Goal: Task Accomplishment & Management: Complete application form

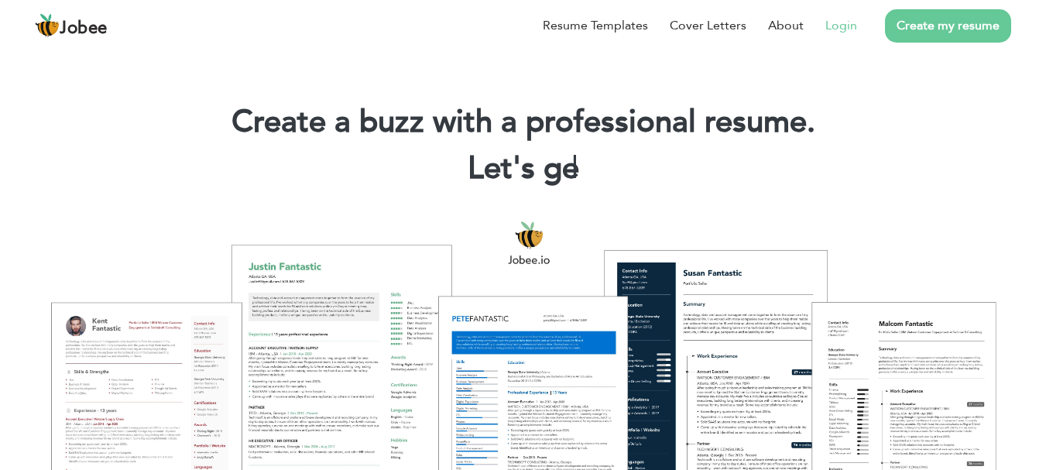
click at [848, 22] on link "Login" at bounding box center [841, 25] width 32 height 19
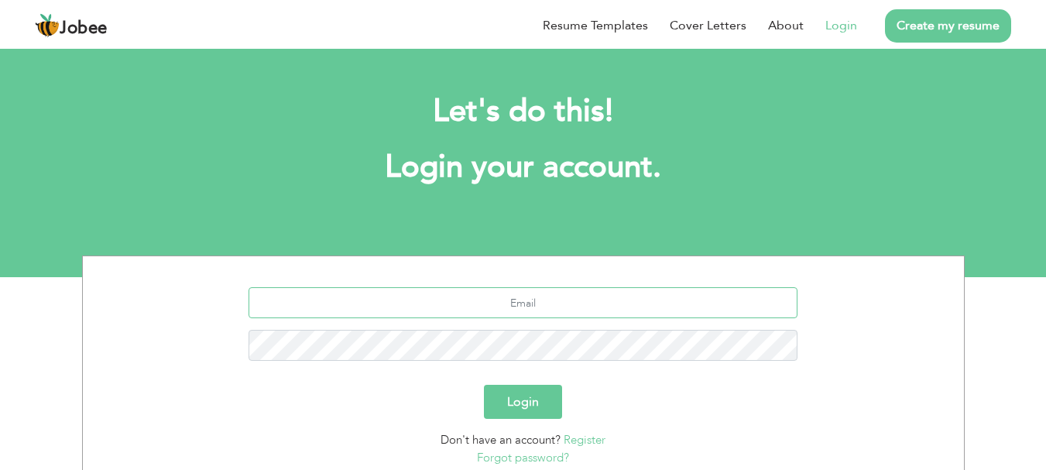
click at [554, 297] on input "text" at bounding box center [522, 302] width 549 height 31
type input "m.ahsan3147@gmail.com"
click at [484, 385] on button "Login" at bounding box center [523, 402] width 78 height 34
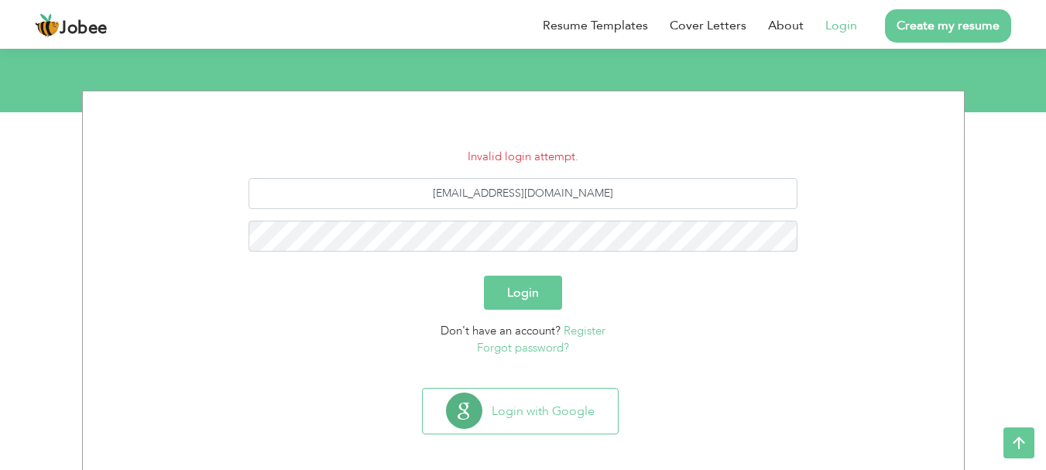
scroll to position [173, 0]
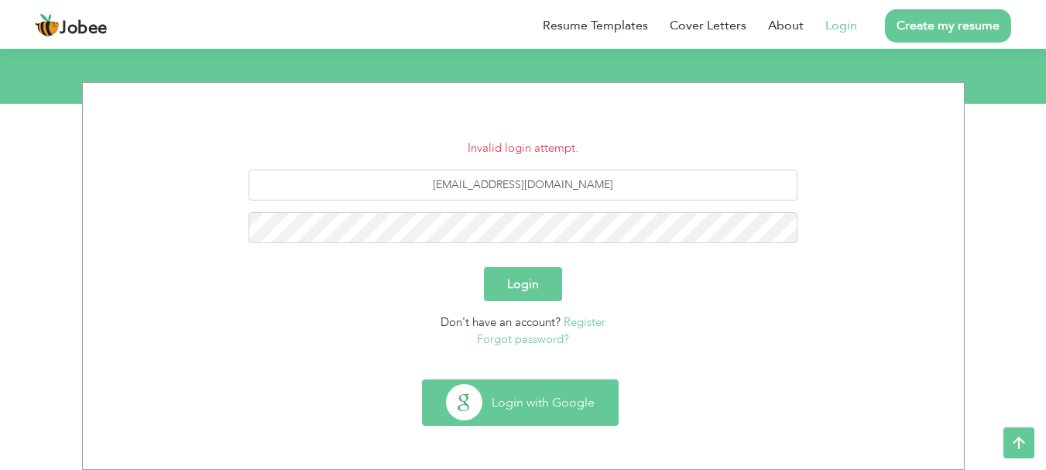
click at [542, 403] on button "Login with Google" at bounding box center [520, 402] width 195 height 45
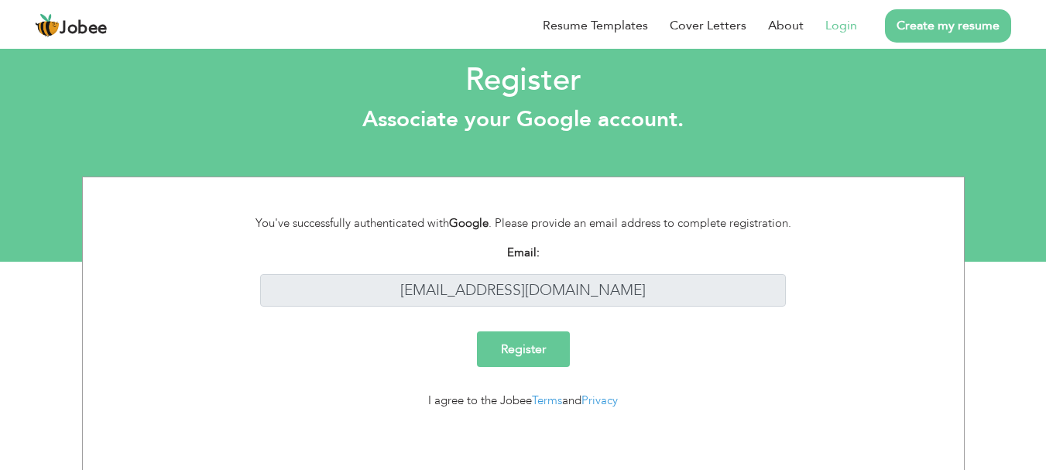
scroll to position [18, 0]
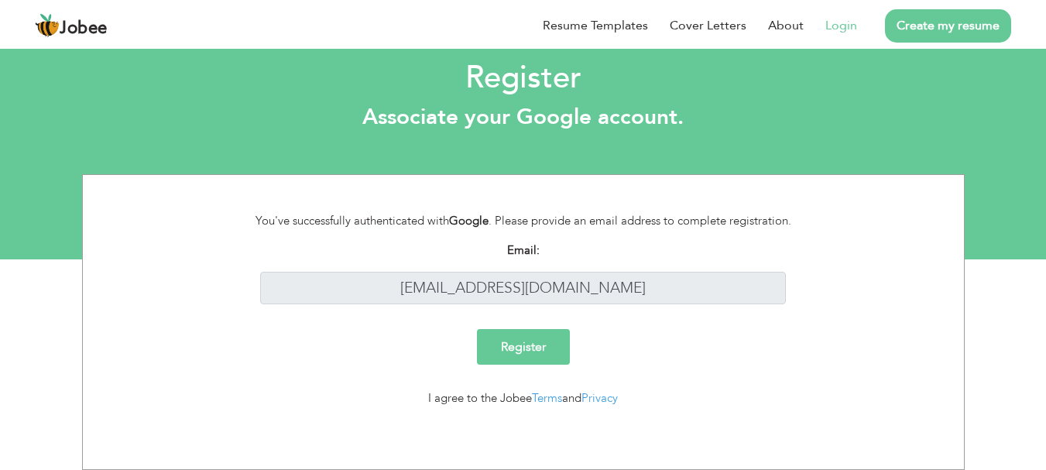
click at [519, 338] on input "Register" at bounding box center [523, 347] width 93 height 36
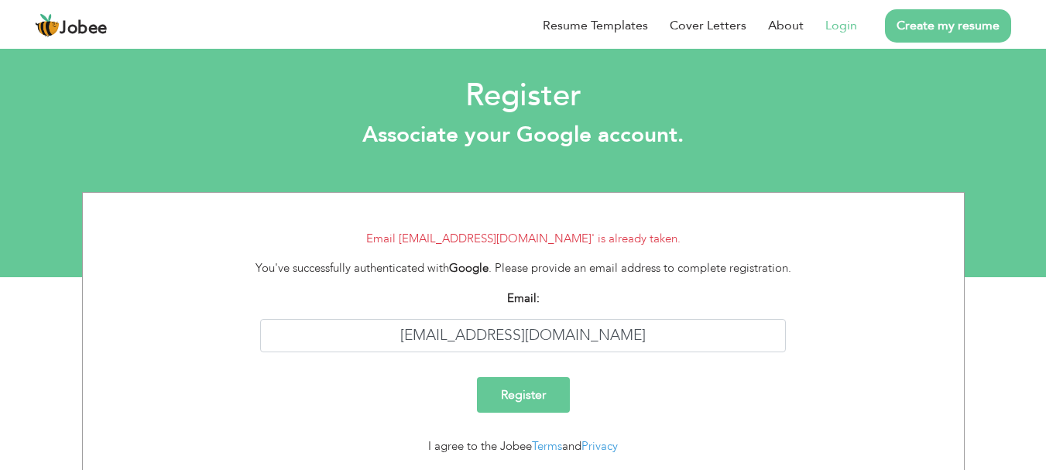
click at [831, 26] on link "Login" at bounding box center [841, 25] width 32 height 19
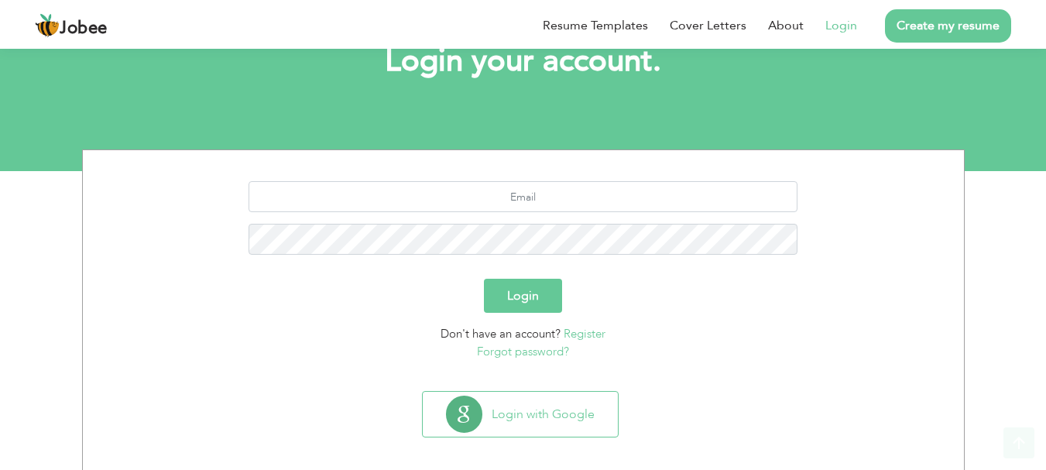
scroll to position [118, 0]
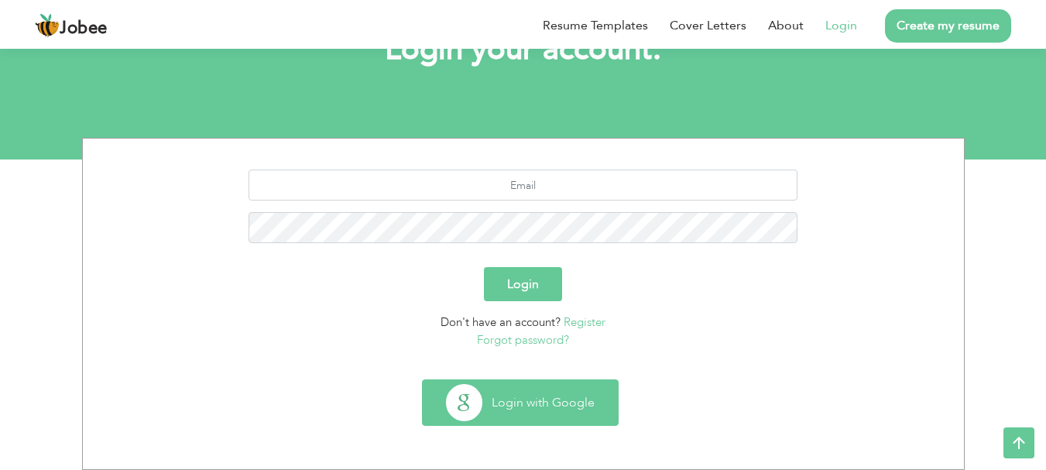
click at [502, 409] on button "Login with Google" at bounding box center [520, 402] width 195 height 45
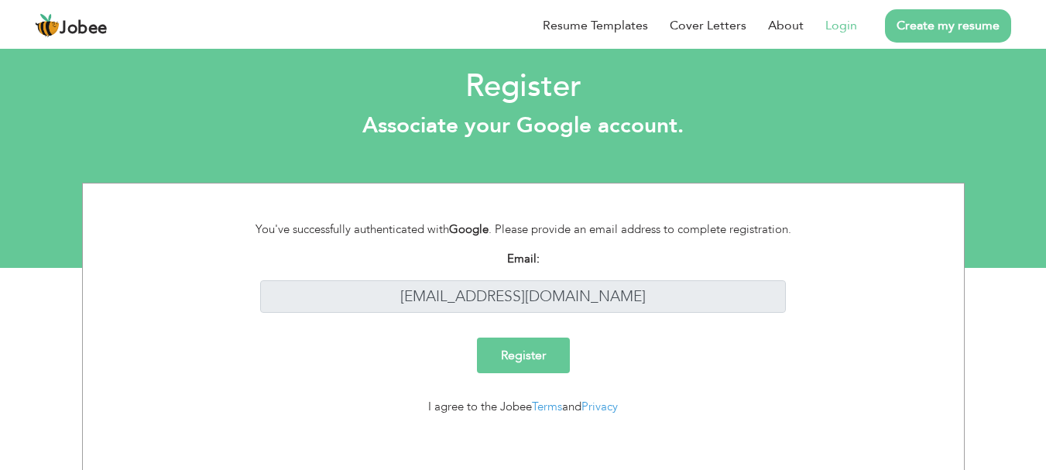
scroll to position [18, 0]
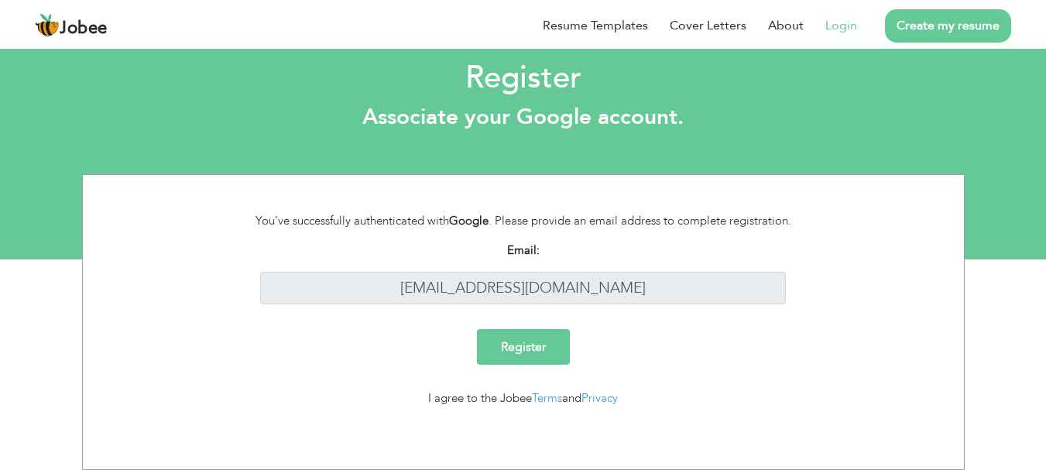
click at [841, 26] on link "Login" at bounding box center [841, 25] width 32 height 19
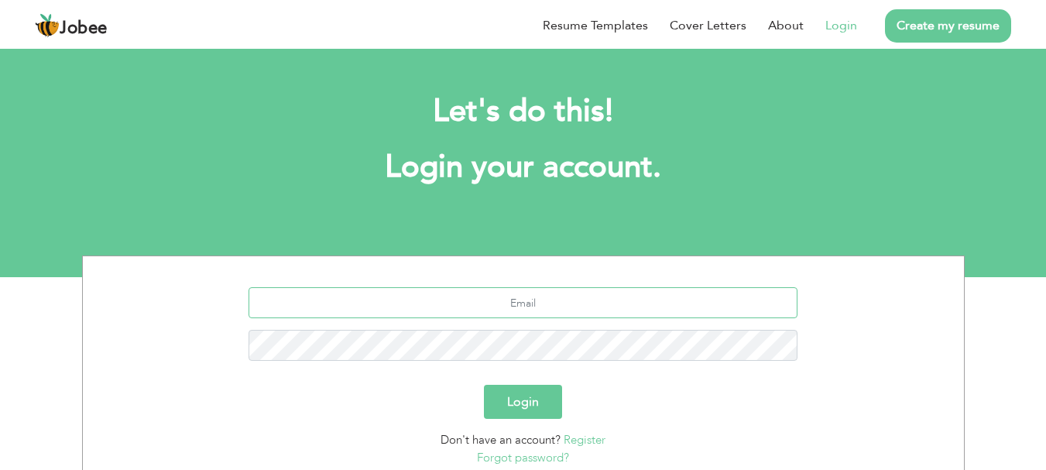
click at [509, 305] on input "text" at bounding box center [522, 302] width 549 height 31
type input "[EMAIL_ADDRESS][DOMAIN_NAME]"
click at [484, 385] on button "Login" at bounding box center [523, 402] width 78 height 34
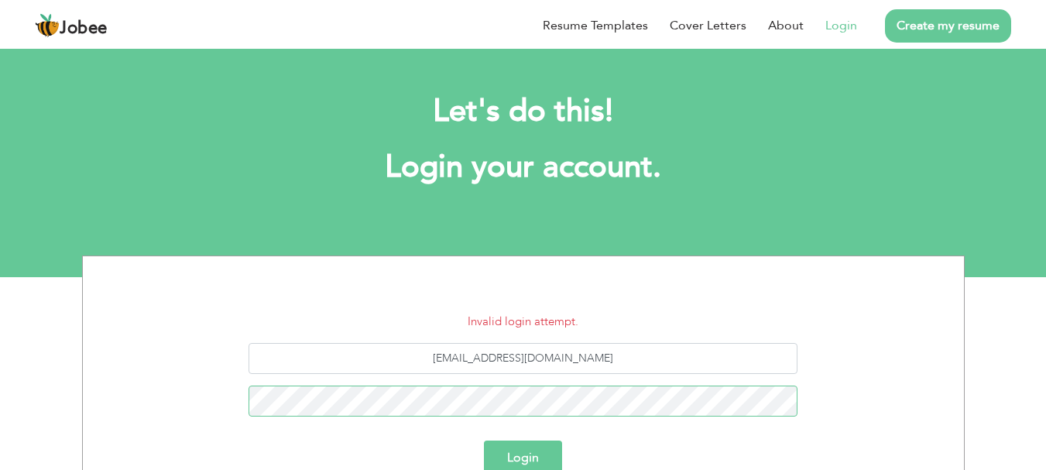
click at [484, 440] on button "Login" at bounding box center [523, 457] width 78 height 34
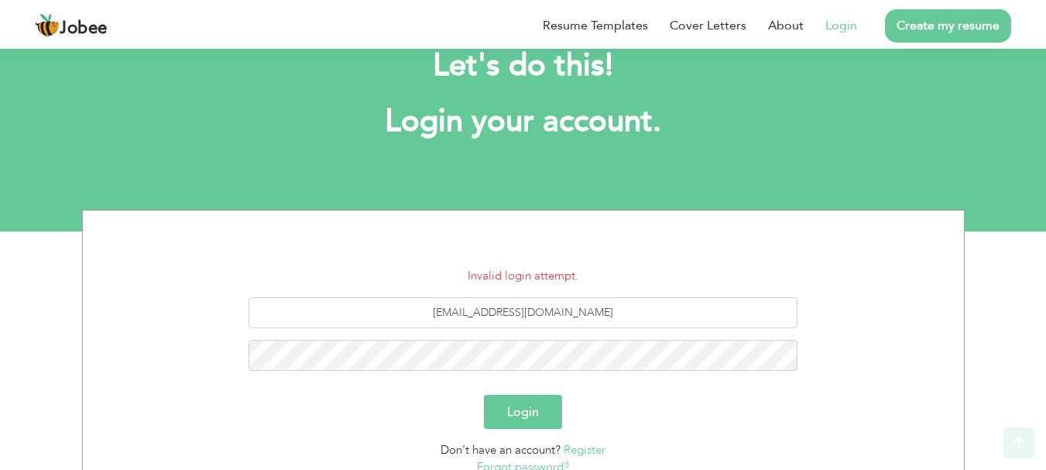
scroll to position [173, 0]
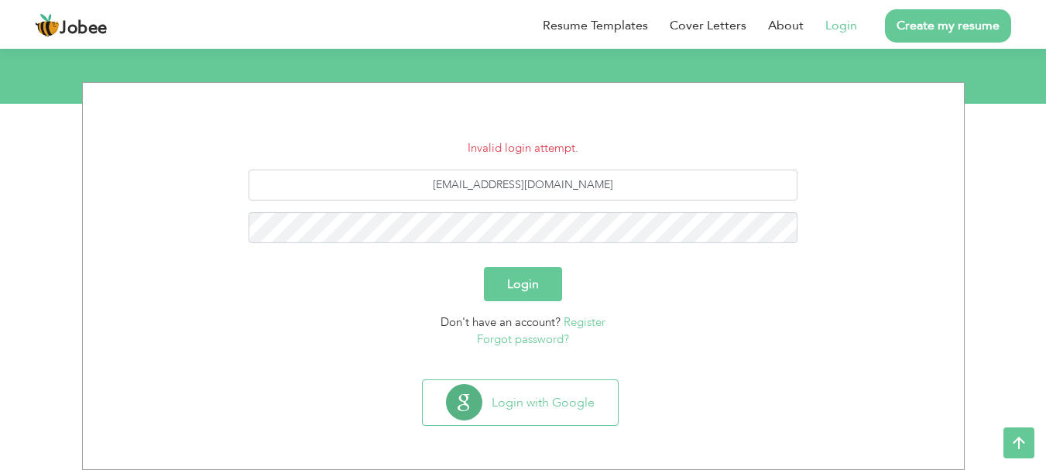
click at [532, 288] on button "Login" at bounding box center [523, 284] width 78 height 34
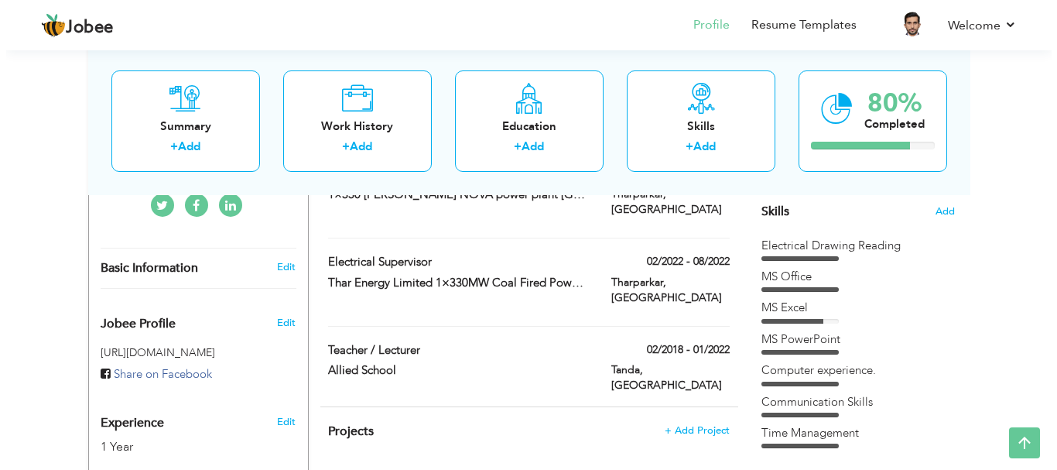
scroll to position [397, 0]
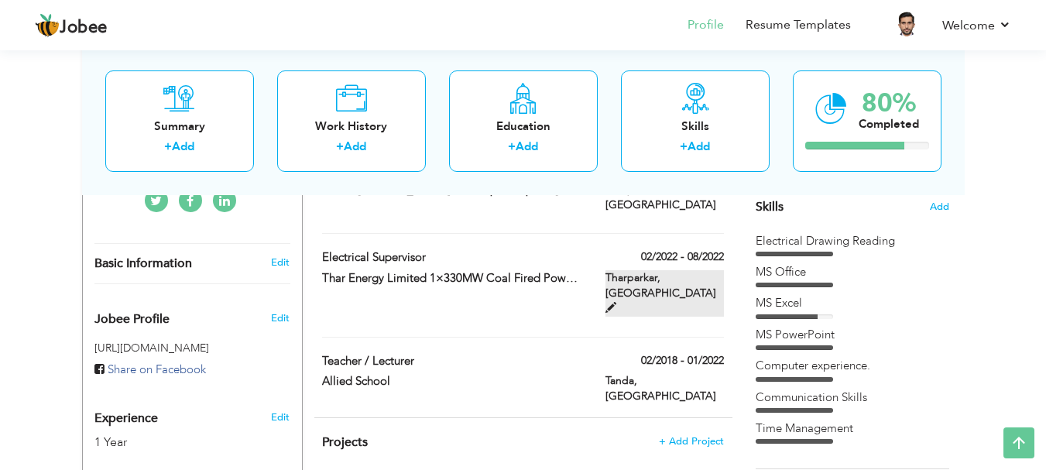
click at [616, 302] on span at bounding box center [610, 307] width 11 height 11
type input "Electrical supervisor"
type input "Thar Energy Limited 1×330MW Coal Fired Power Plant"
type input "02/2022"
type input "08/2022"
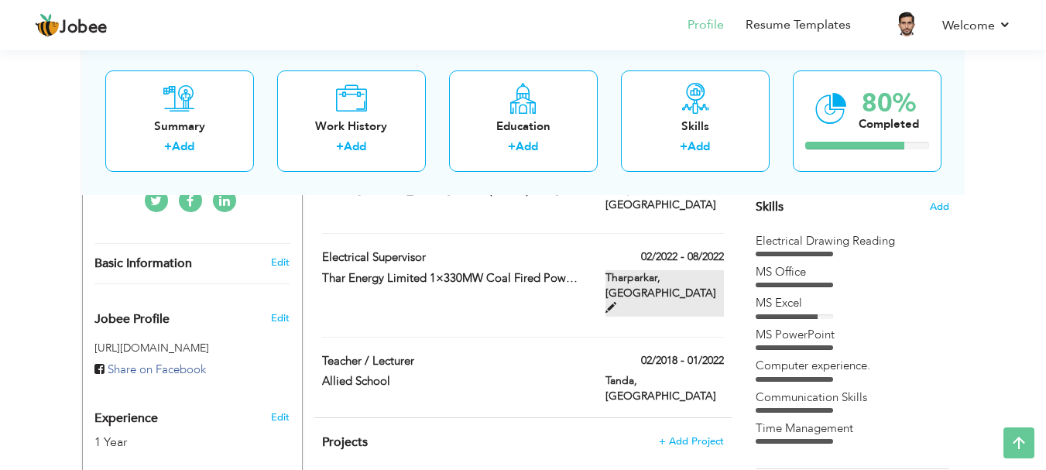
type input "Pakistan"
type input "Tharparkar"
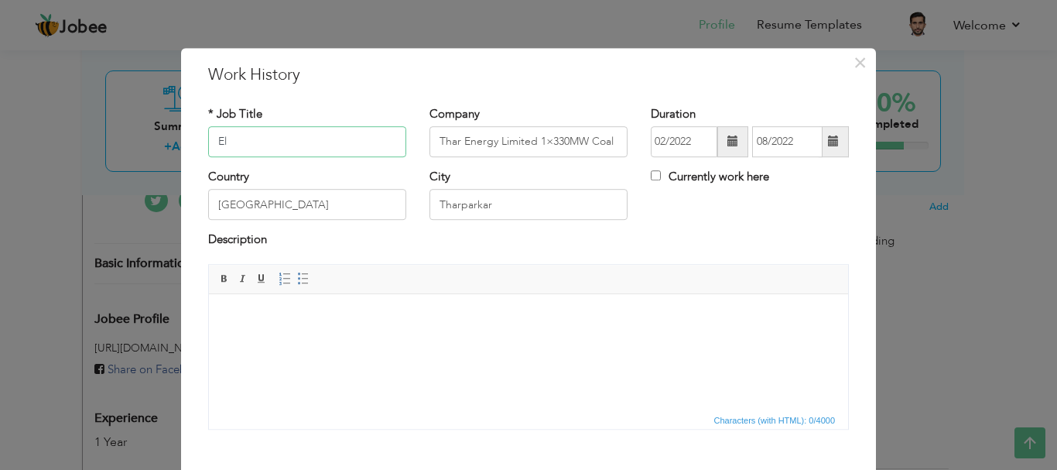
type input "E"
type input "Computer Teacher"
click at [523, 146] on input "Thar Energy Limited 1×330MW Coal Fired Power Plant" at bounding box center [529, 141] width 198 height 31
click at [612, 137] on input "Thar Energy Limited 1×330MW Coal Fired Power Plant" at bounding box center [529, 141] width 198 height 31
type input "T"
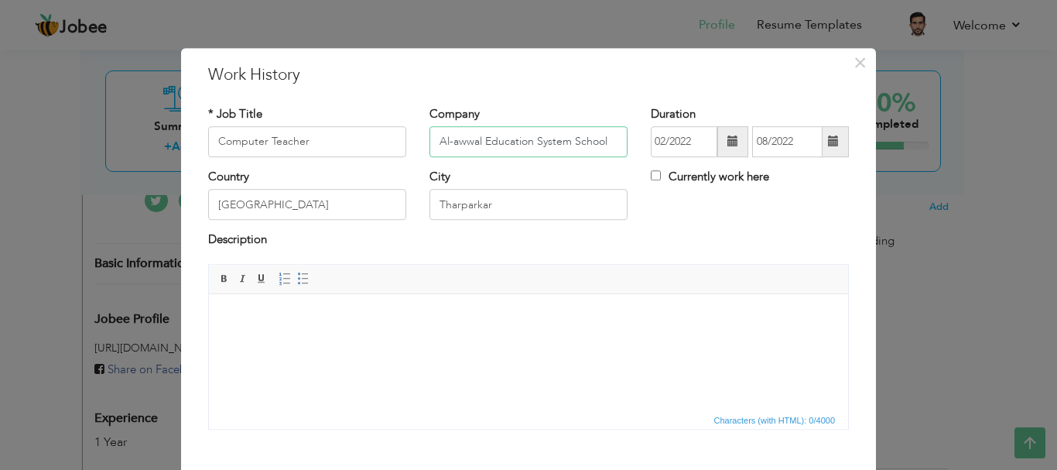
type input "Al-awwal Education System School"
click at [831, 145] on span at bounding box center [833, 141] width 11 height 11
click at [697, 176] on label "Currently work here" at bounding box center [710, 177] width 118 height 16
click at [661, 176] on input "Currently work here" at bounding box center [656, 175] width 10 height 10
checkbox input "true"
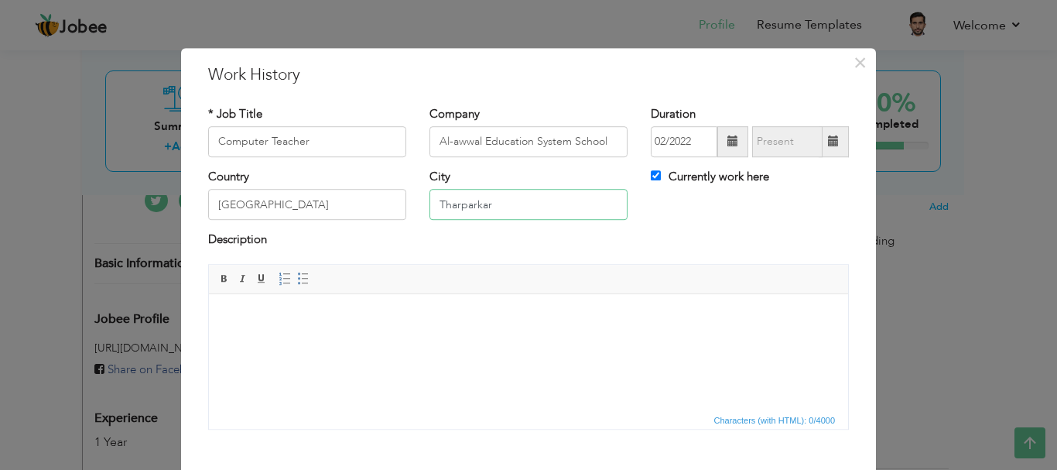
click at [509, 204] on input "Tharparkar" at bounding box center [529, 205] width 198 height 31
type input "T"
click at [536, 207] on input "Marri warraichan, Gujat" at bounding box center [529, 205] width 198 height 31
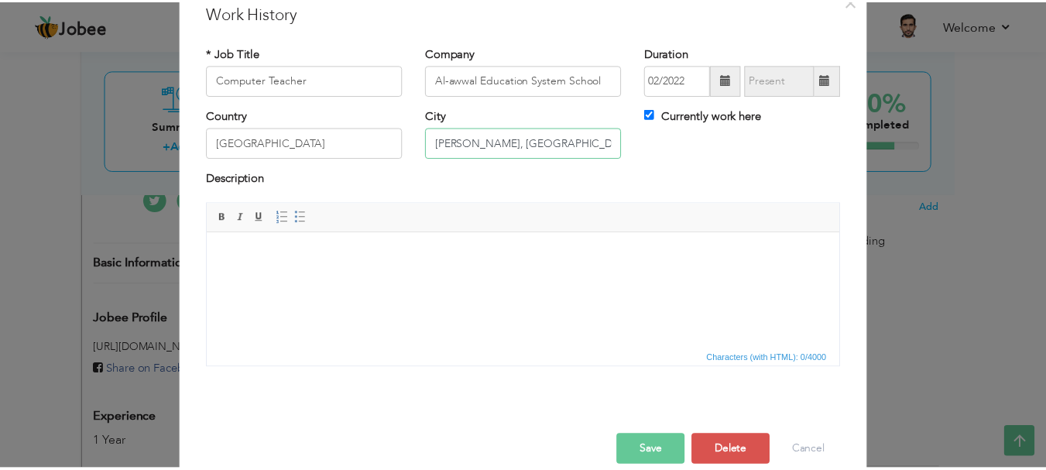
scroll to position [85, 0]
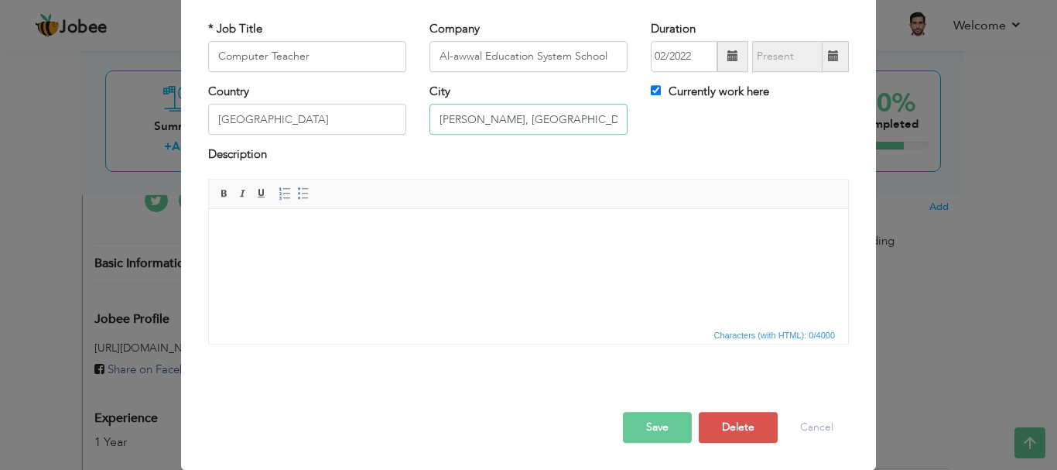
type input "[PERSON_NAME], [GEOGRAPHIC_DATA]"
click at [649, 423] on button "Save" at bounding box center [657, 427] width 69 height 31
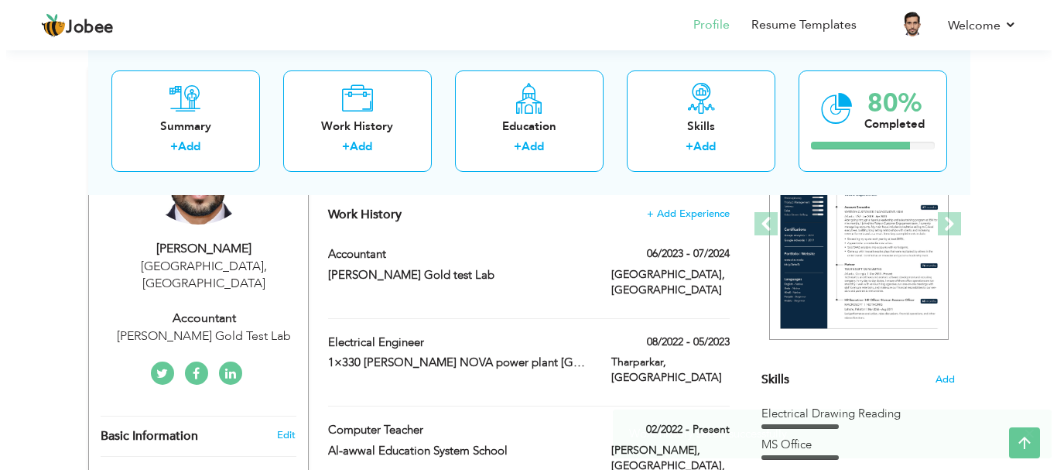
scroll to position [199, 0]
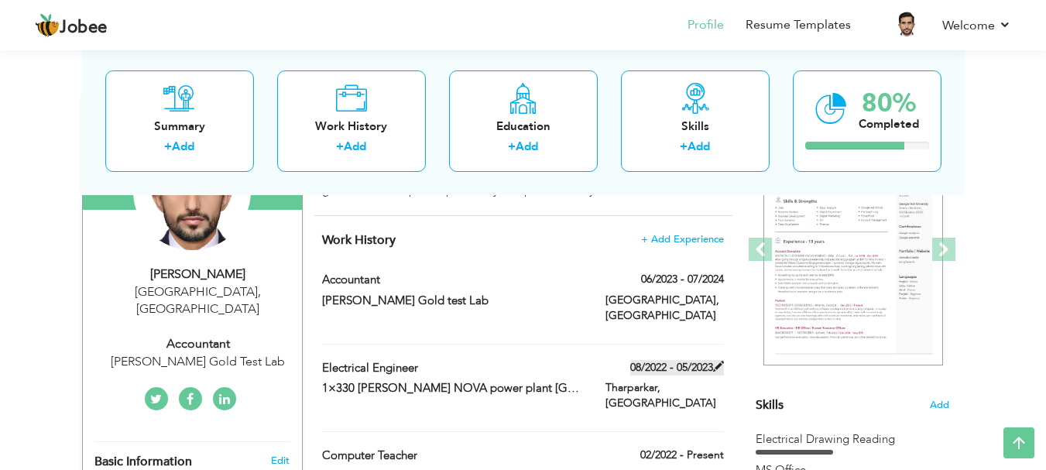
click at [719, 361] on span at bounding box center [718, 366] width 11 height 11
type input "Electrical Engineer"
type input "1×330 Mw THAL NOVA power plant Tharparkar"
type input "08/2022"
type input "05/2023"
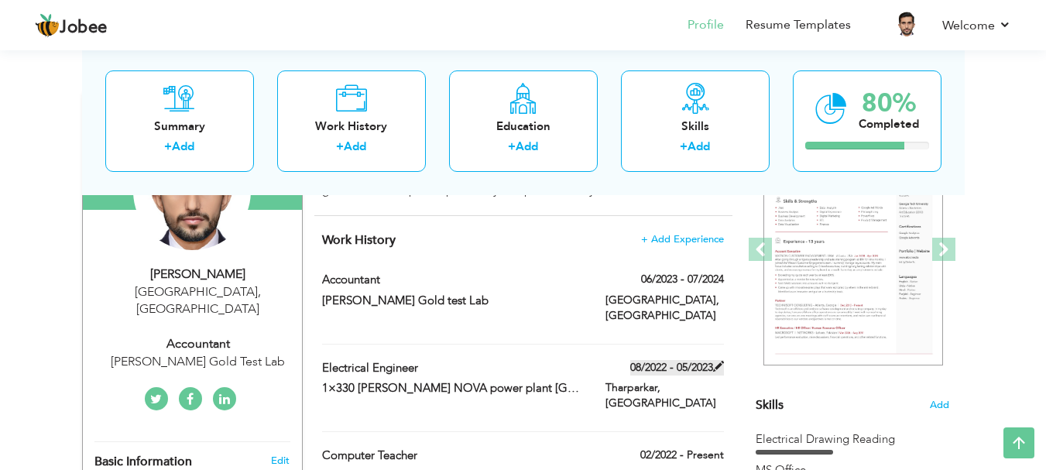
type input "Tharparkar"
checkbox input "false"
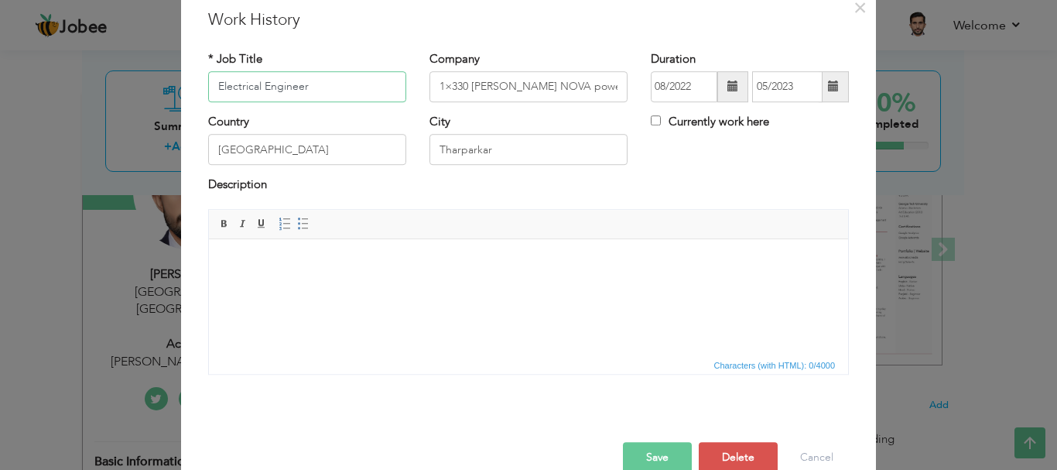
scroll to position [85, 0]
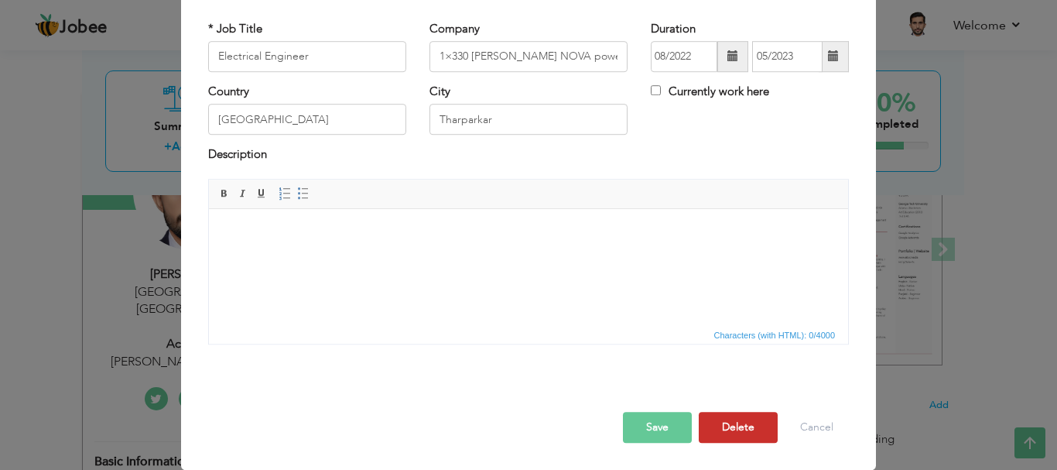
click at [726, 425] on button "Delete" at bounding box center [738, 427] width 79 height 31
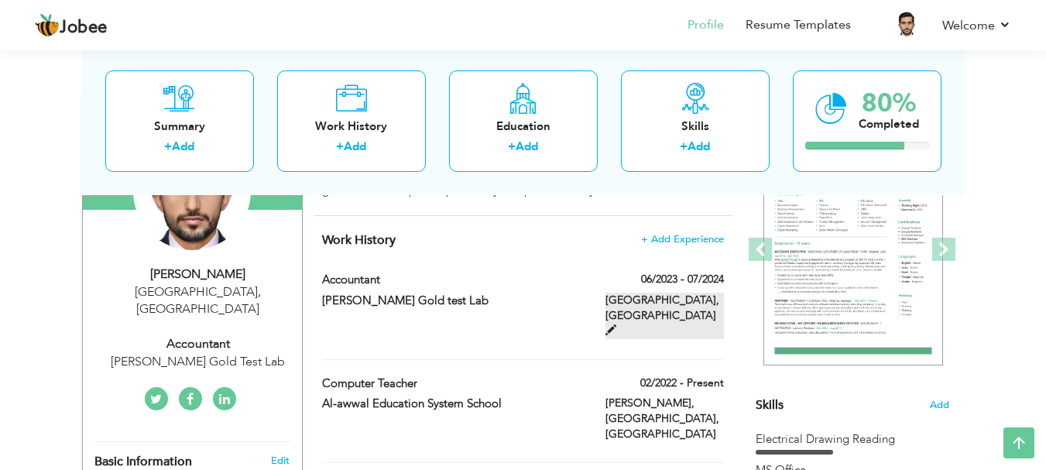
click at [616, 324] on span at bounding box center [610, 329] width 11 height 11
type input "Accountant"
type input "Waseem Gold test Lab"
type input "06/2023"
type input "07/2024"
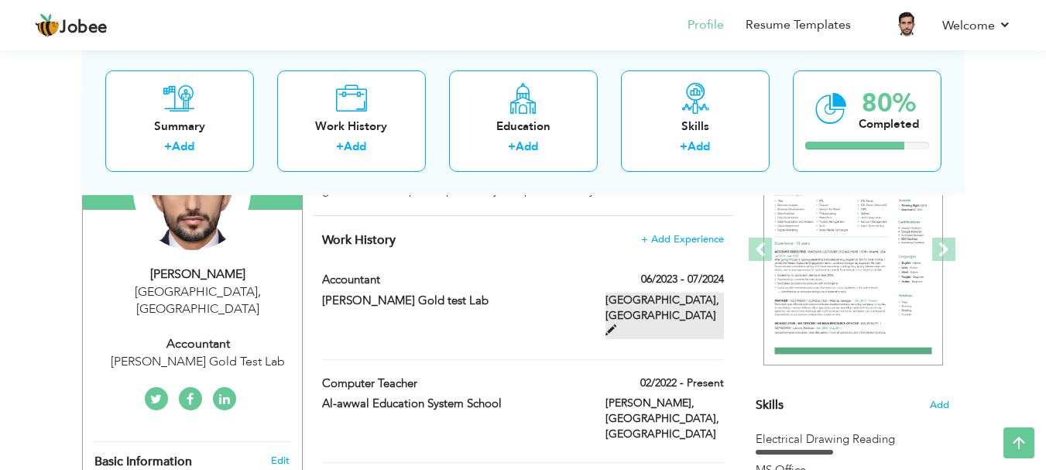
type input "Lahore"
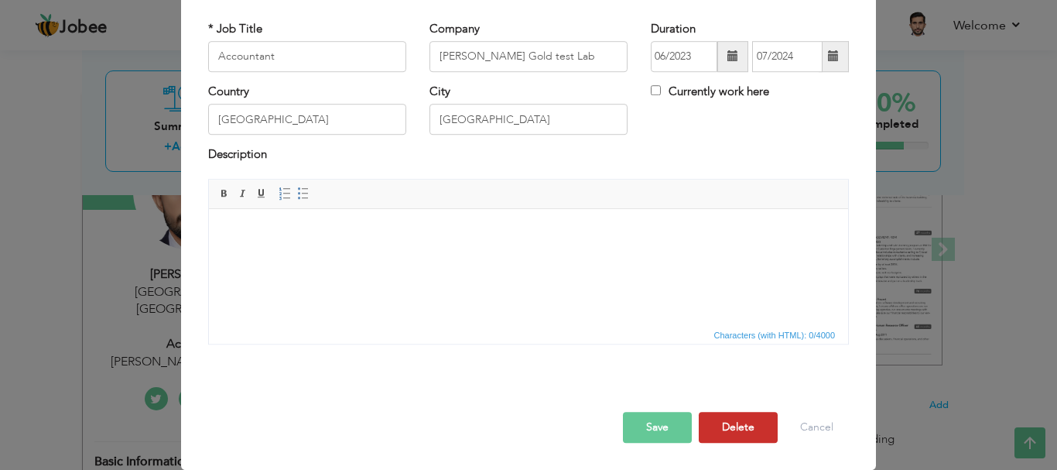
click at [732, 427] on button "Delete" at bounding box center [738, 427] width 79 height 31
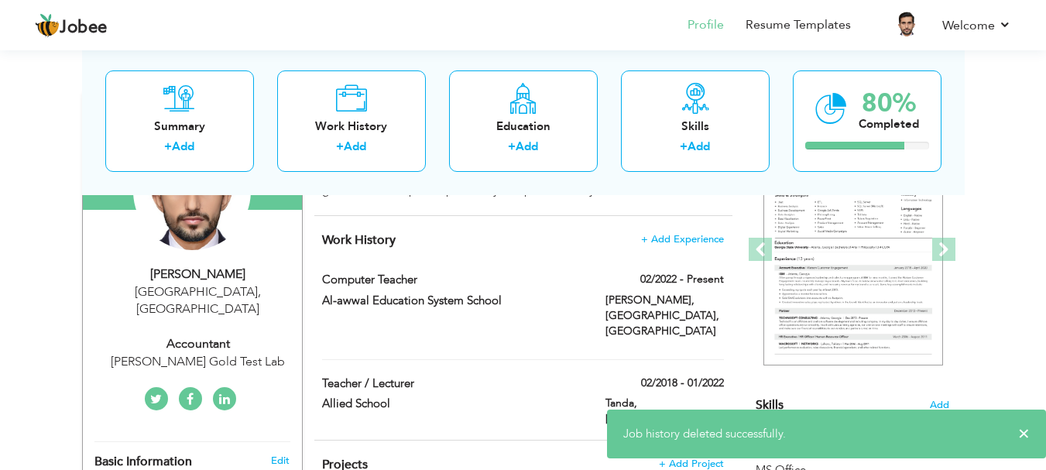
click at [244, 353] on div "Waseem Gold Test Lab" at bounding box center [197, 362] width 207 height 18
type input "[DEMOGRAPHIC_DATA]"
type input "Ahsan"
type input "[PHONE_NUMBER]"
select select "number:166"
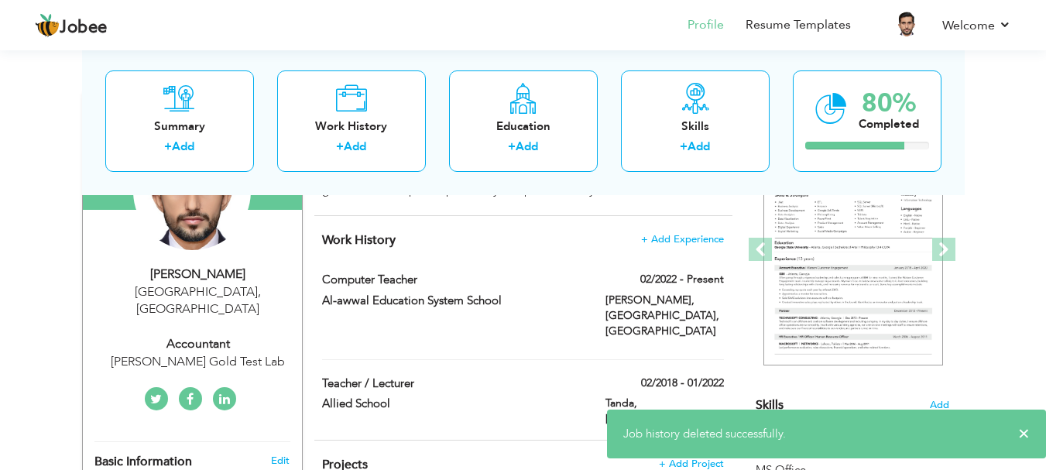
type input "Lahore"
select select "number:3"
type input "Waseem Gold Test Lab"
type input "Accountant"
type input "https://www.linkedin.com/in/muhammad-ahsan-74504a149/"
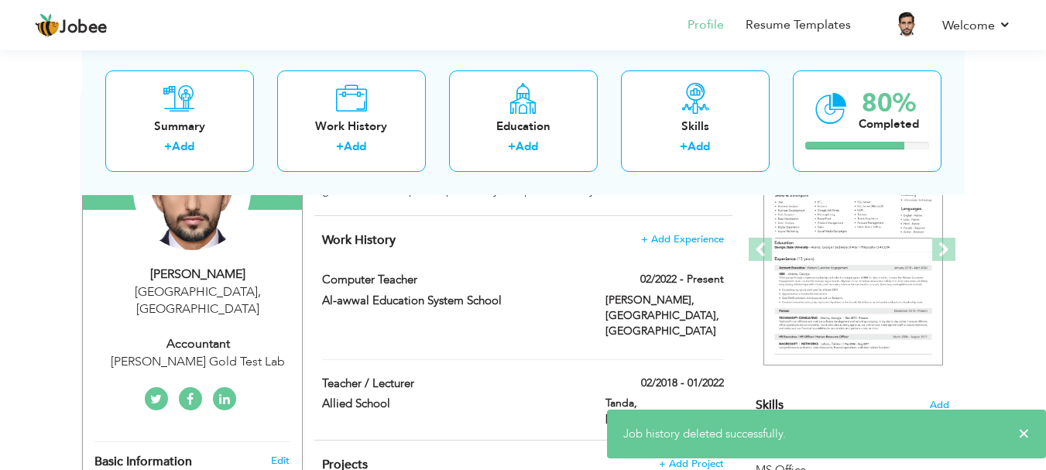
type input "https://www.facebook.com/muhammad.ahsna"
type input "@EngrMuhammadAh7"
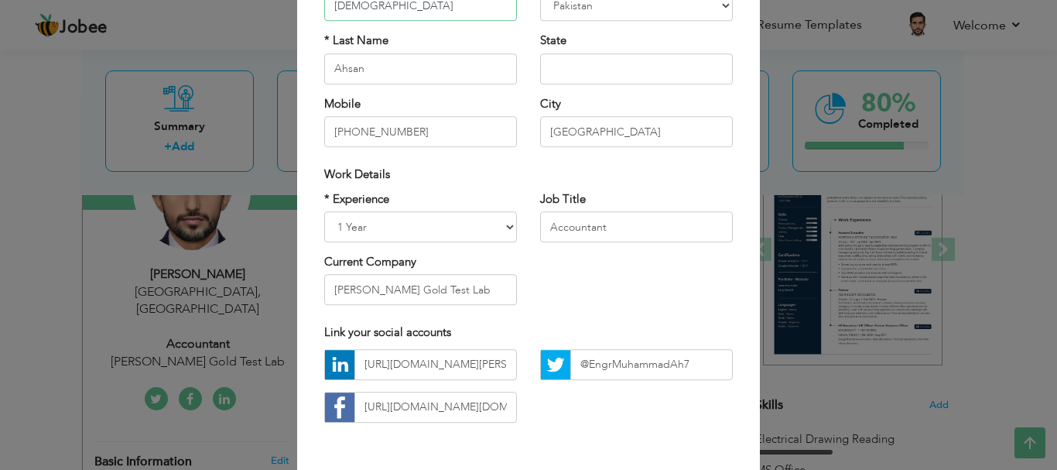
scroll to position [169, 0]
click at [626, 222] on input "Accountant" at bounding box center [636, 226] width 193 height 31
type input "A"
type input "c"
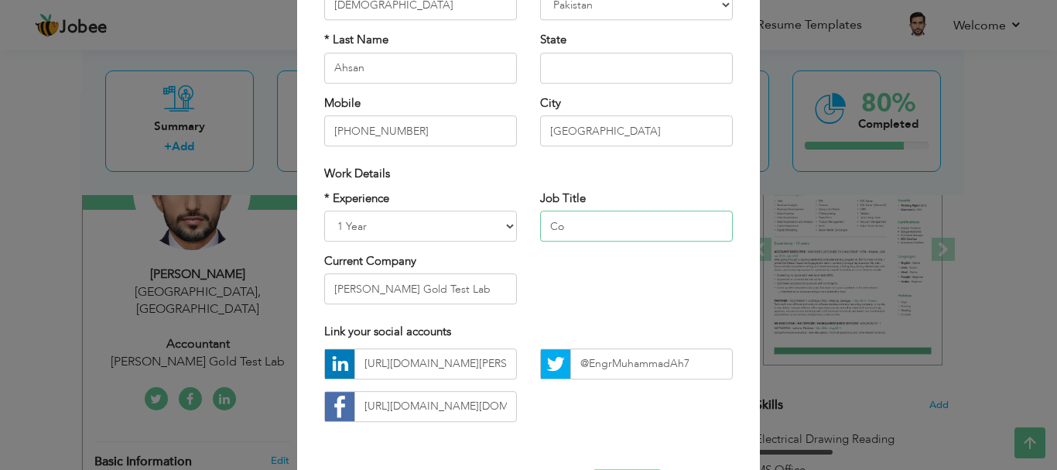
type input "C"
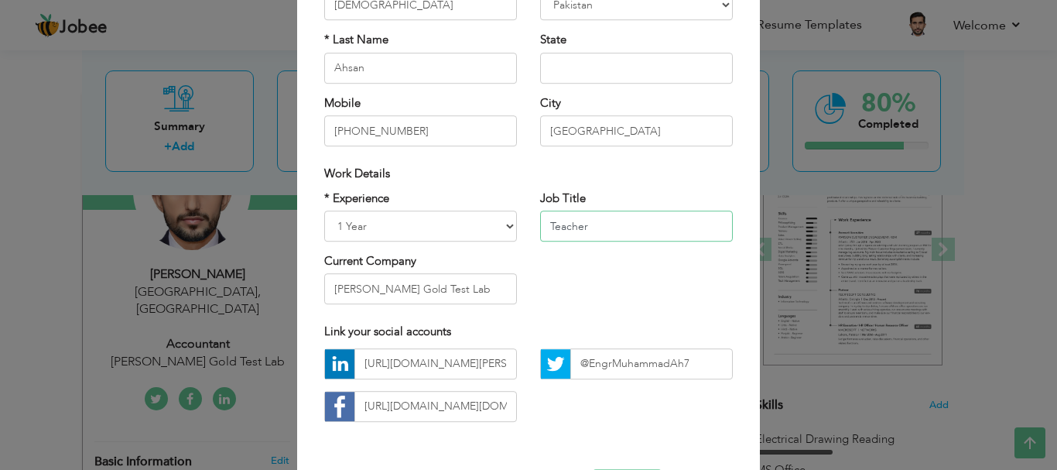
type input "Teacher"
click at [452, 300] on input "Waseem Gold Test Lab" at bounding box center [420, 289] width 193 height 31
type input "W"
type input "Al-awwal Education System School"
click at [497, 228] on select "Entry Level Less than 1 Year 1 Year 2 Years 3 Years 4 Years 5 Years 6 Years 7 Y…" at bounding box center [420, 226] width 193 height 31
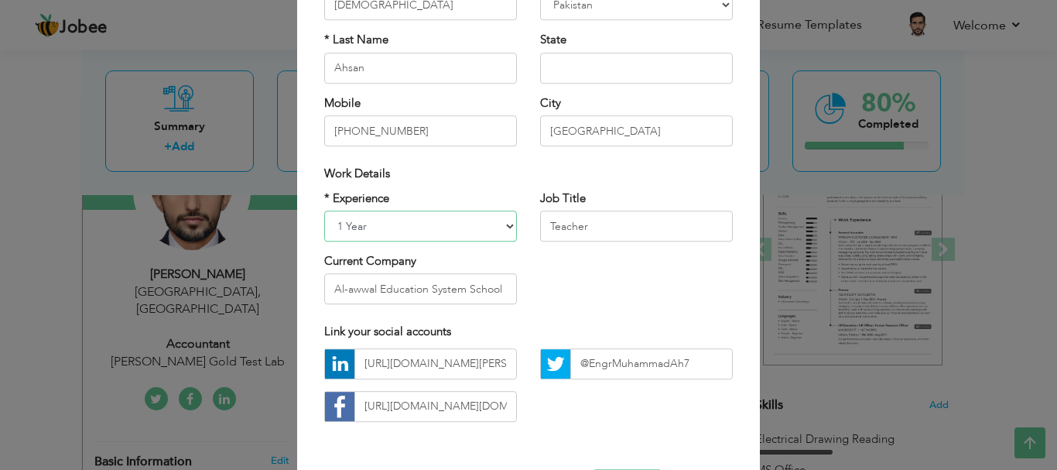
select select "number:9"
click at [324, 211] on select "Entry Level Less than 1 Year 1 Year 2 Years 3 Years 4 Years 5 Years 6 Years 7 Y…" at bounding box center [420, 226] width 193 height 31
click at [609, 137] on input "Lahore" at bounding box center [636, 130] width 193 height 31
type input "L"
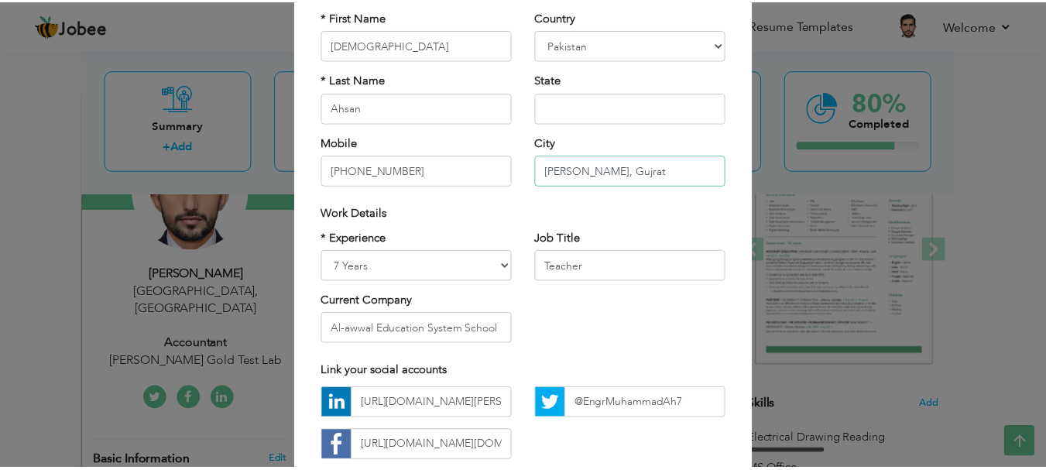
scroll to position [226, 0]
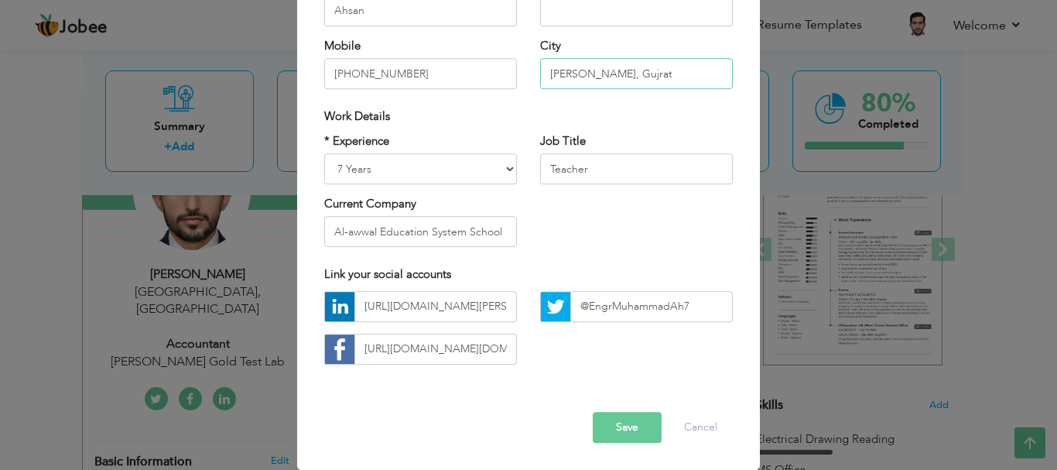
type input "[PERSON_NAME], Gujrat"
click at [623, 424] on button "Save" at bounding box center [627, 427] width 69 height 31
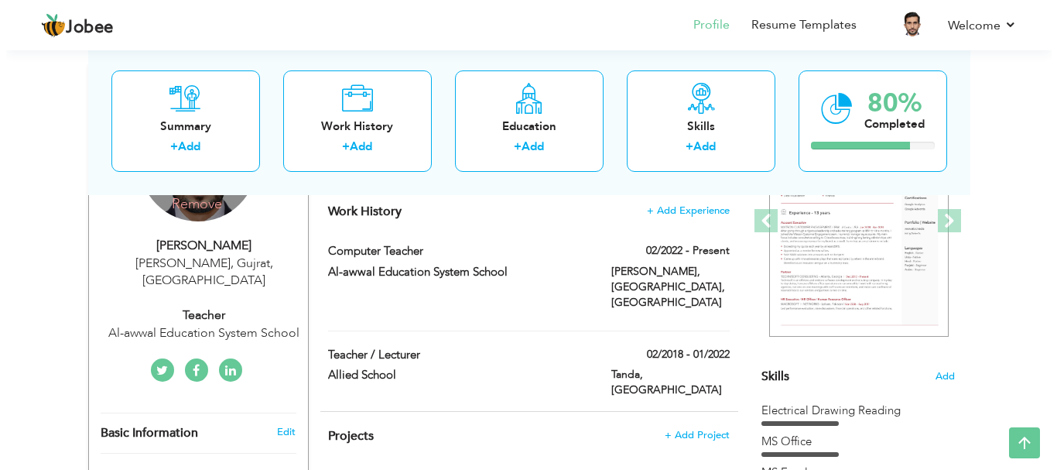
scroll to position [229, 0]
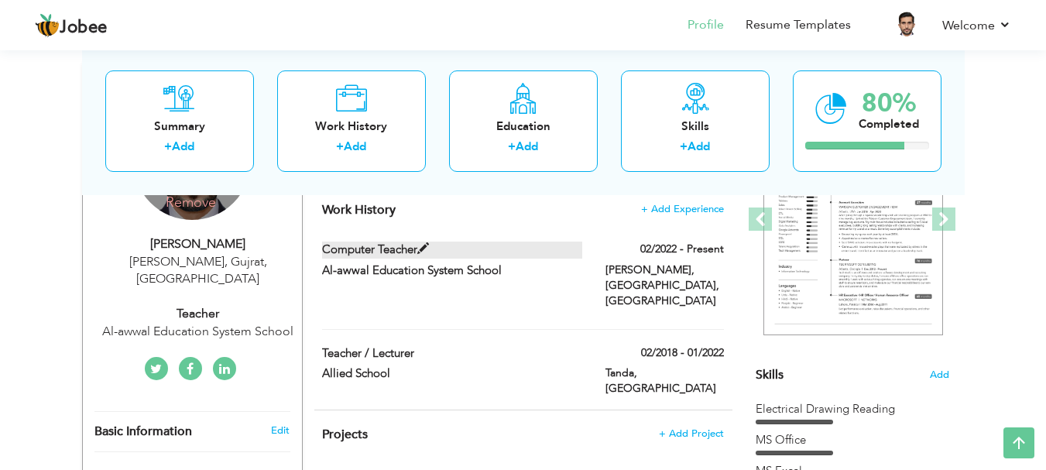
click at [423, 245] on span at bounding box center [423, 249] width 12 height 12
type input "Computer Teacher"
type input "Al-awwal Education System School"
type input "02/2022"
type input "[PERSON_NAME], [GEOGRAPHIC_DATA]"
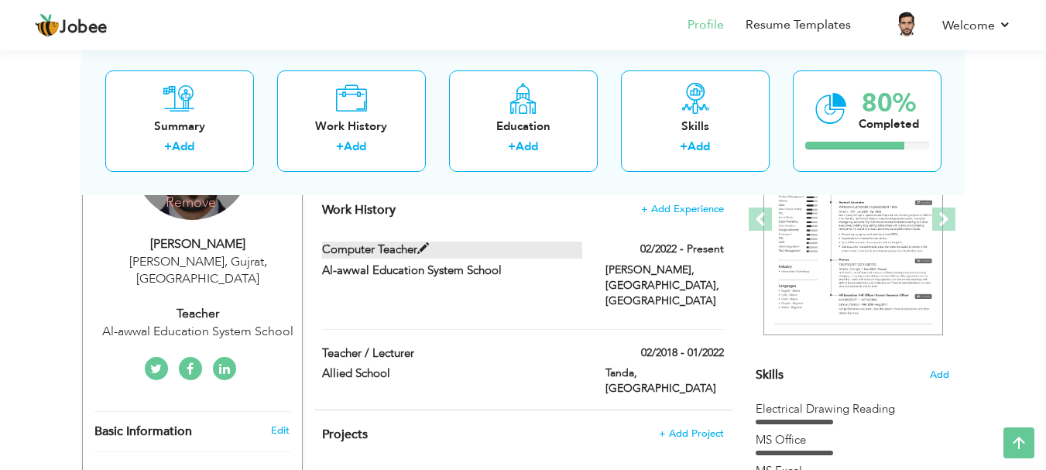
checkbox input "true"
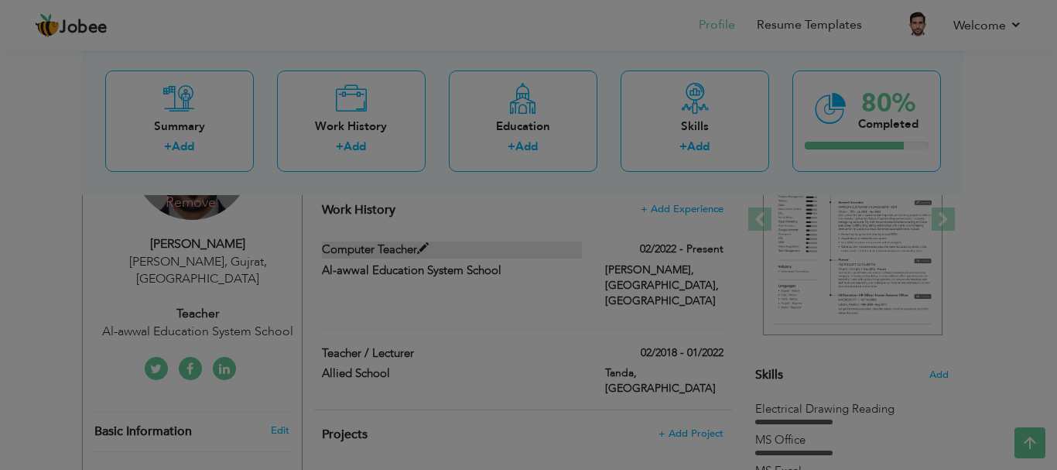
scroll to position [0, 0]
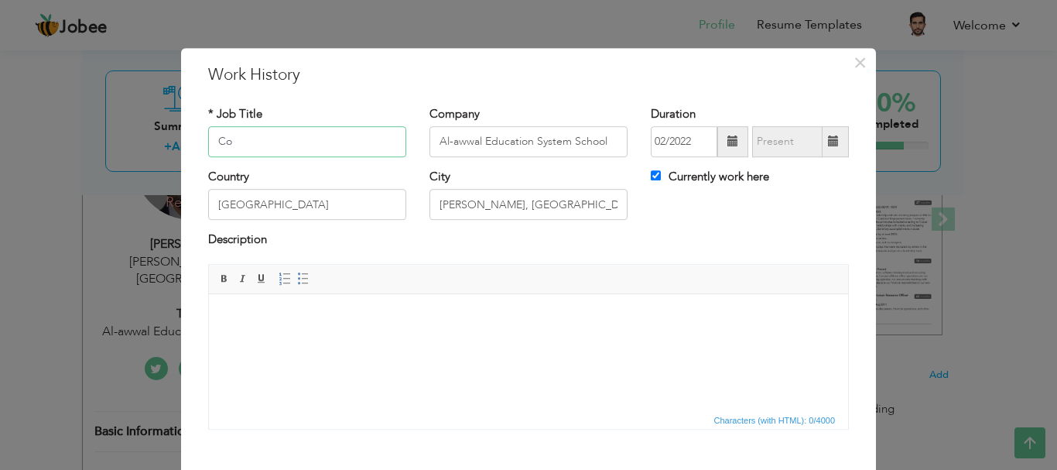
type input "C"
type input "l"
click at [854, 60] on span "×" at bounding box center [860, 63] width 13 height 28
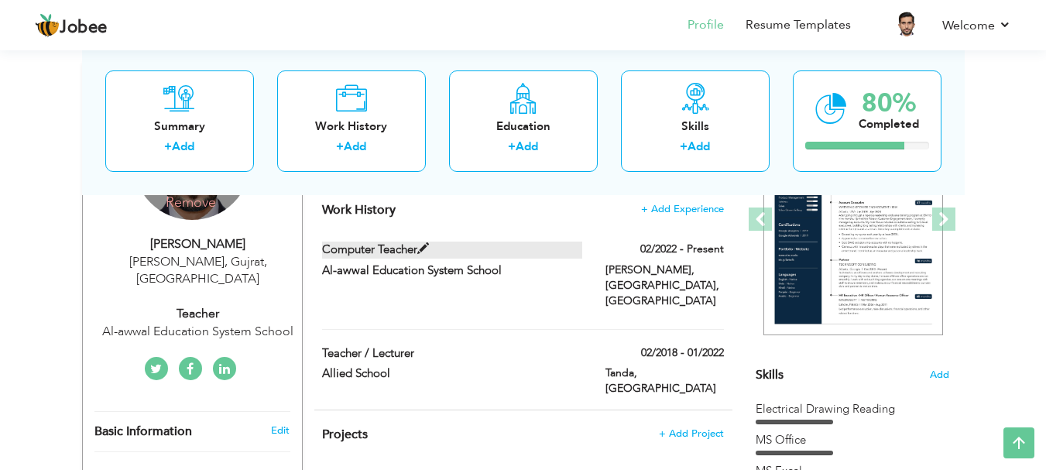
click at [425, 245] on span at bounding box center [423, 249] width 12 height 12
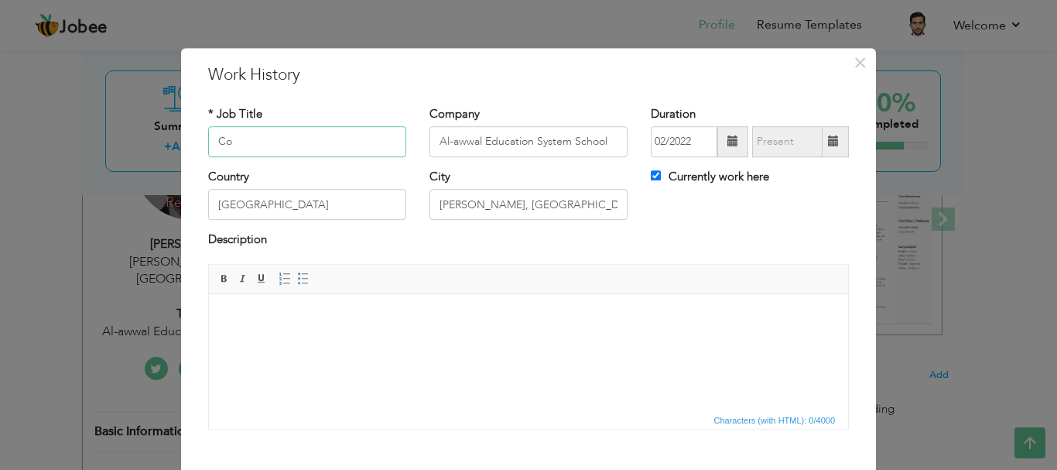
type input "C"
click at [254, 138] on input "Teacher/Lecturer" at bounding box center [307, 141] width 198 height 31
click at [278, 140] on input "Lecturer" at bounding box center [307, 141] width 198 height 31
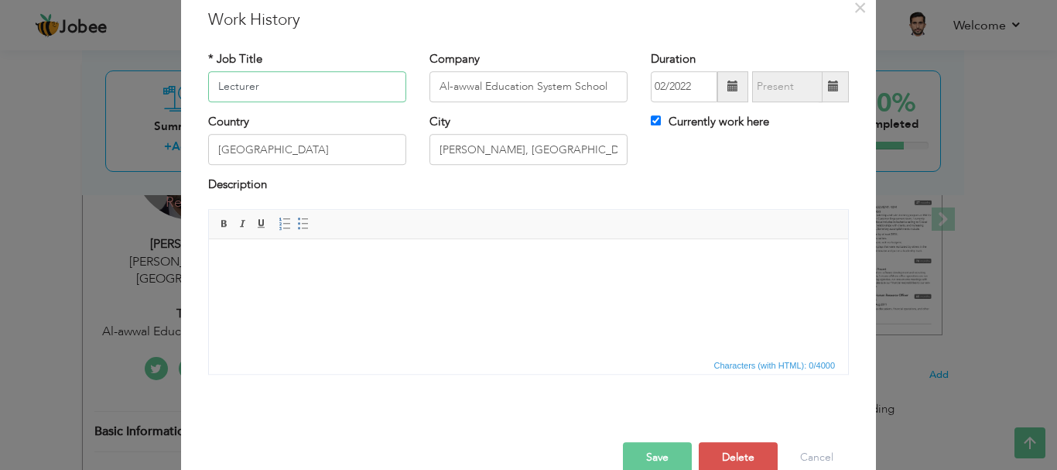
scroll to position [85, 0]
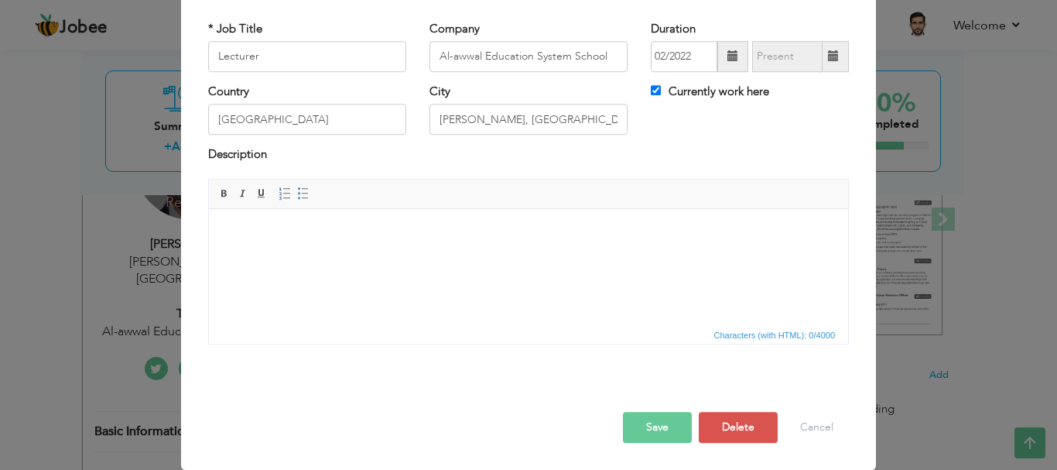
click at [652, 420] on button "Save" at bounding box center [657, 427] width 69 height 31
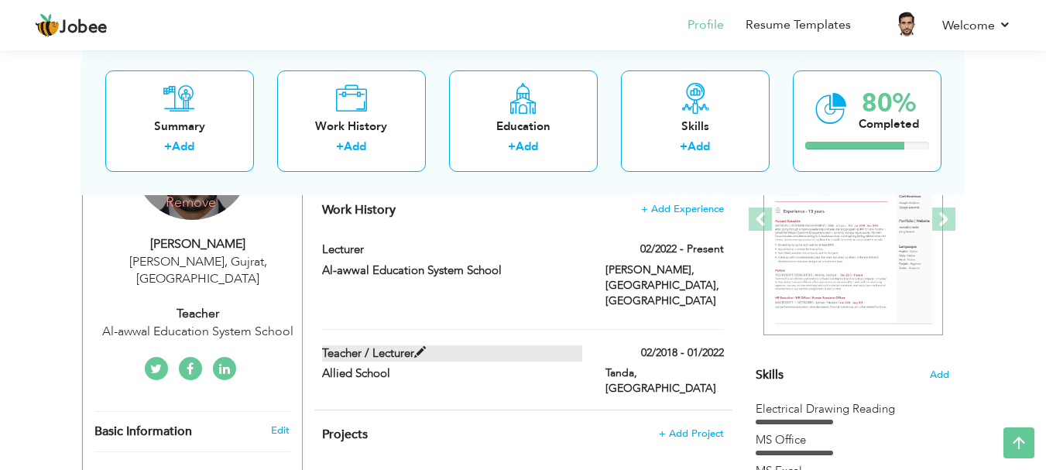
click at [420, 347] on span at bounding box center [420, 353] width 12 height 12
type input "Teacher / Lecturer"
type input "Allied School"
type input "02/2018"
type input "01/2022"
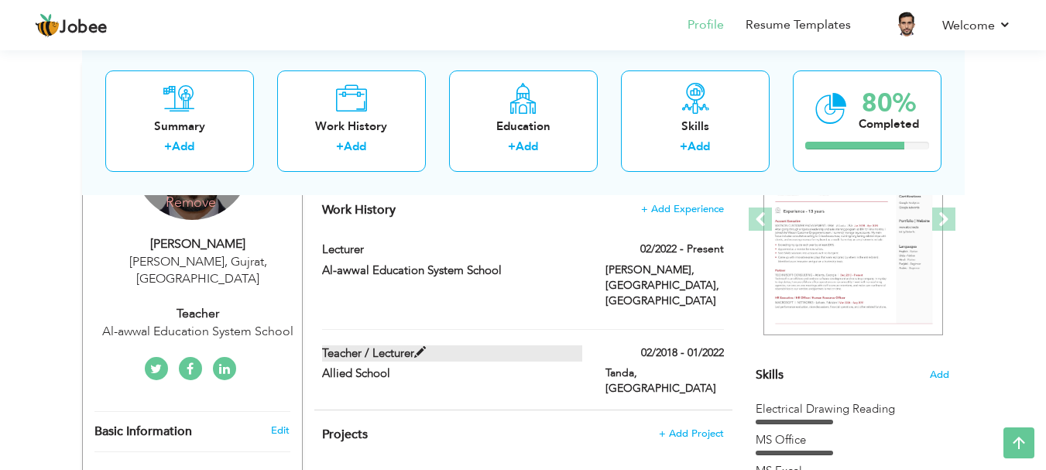
type input "Tanda"
checkbox input "false"
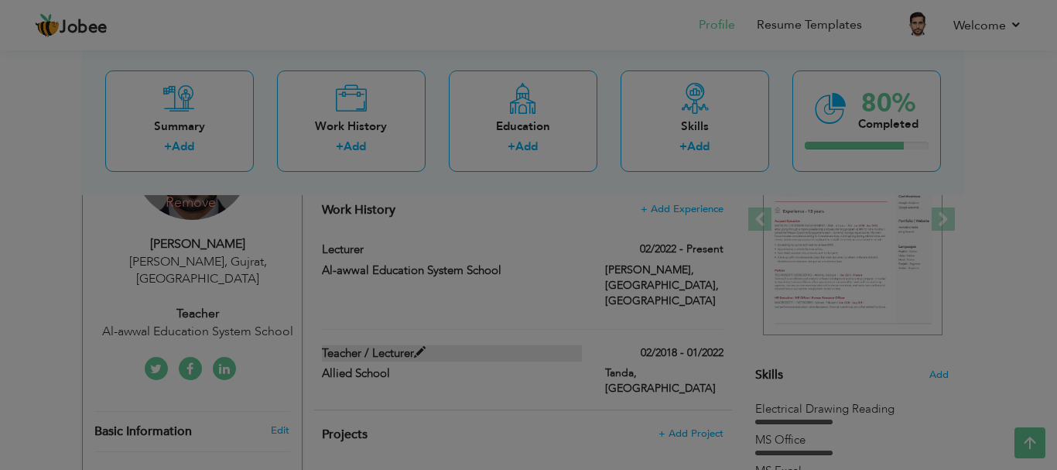
scroll to position [0, 0]
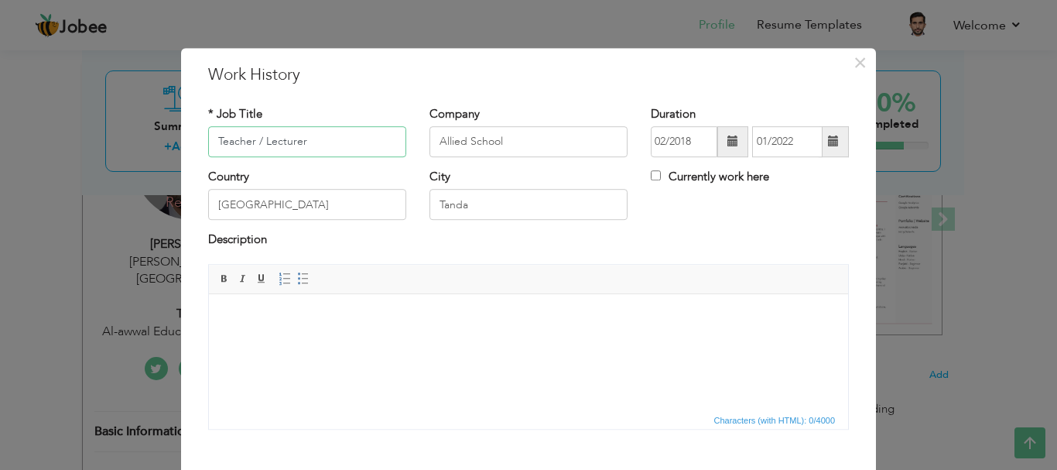
click at [259, 140] on input "Teacher / Lecturer" at bounding box center [307, 141] width 198 height 31
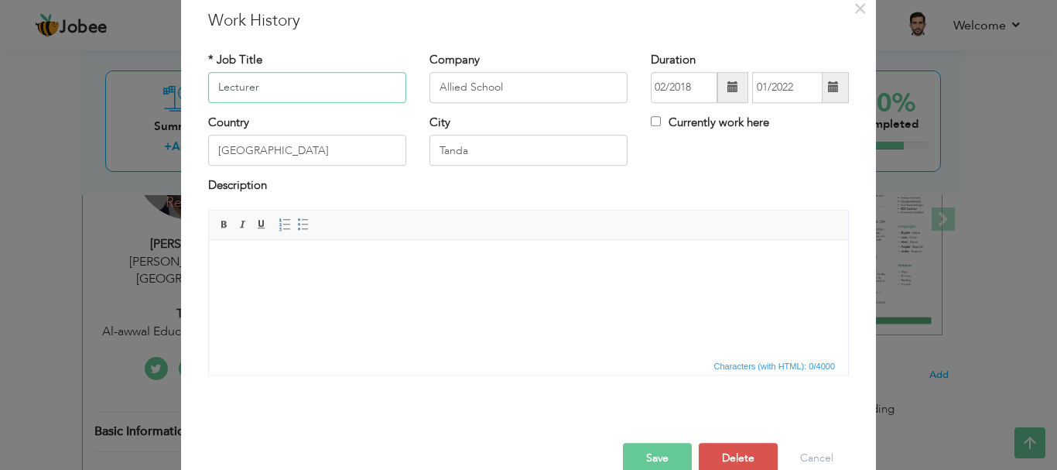
scroll to position [85, 0]
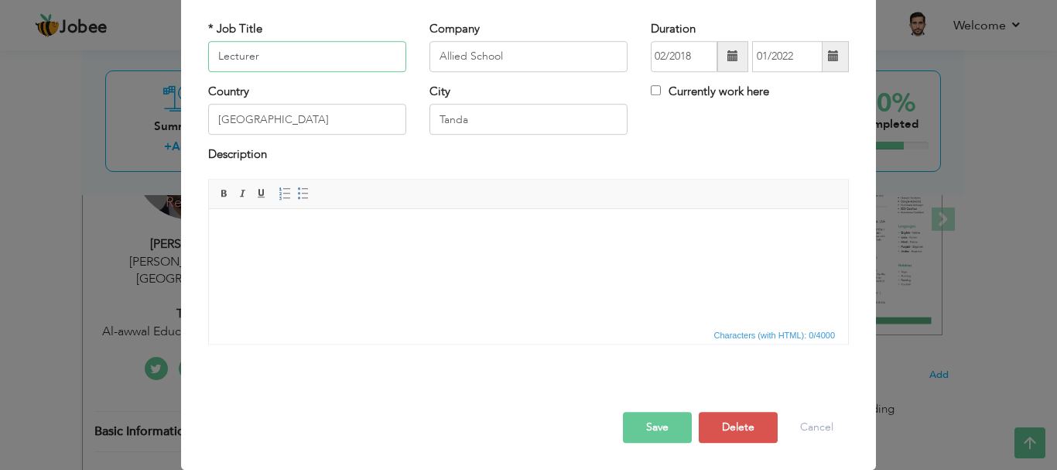
type input "Lecturer"
click at [652, 430] on button "Save" at bounding box center [657, 427] width 69 height 31
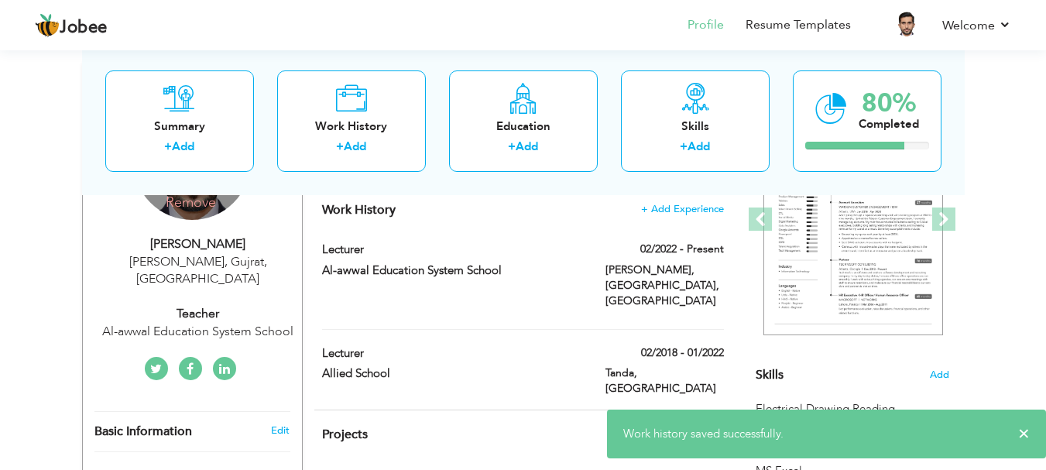
click at [209, 305] on div "Teacher" at bounding box center [197, 314] width 207 height 18
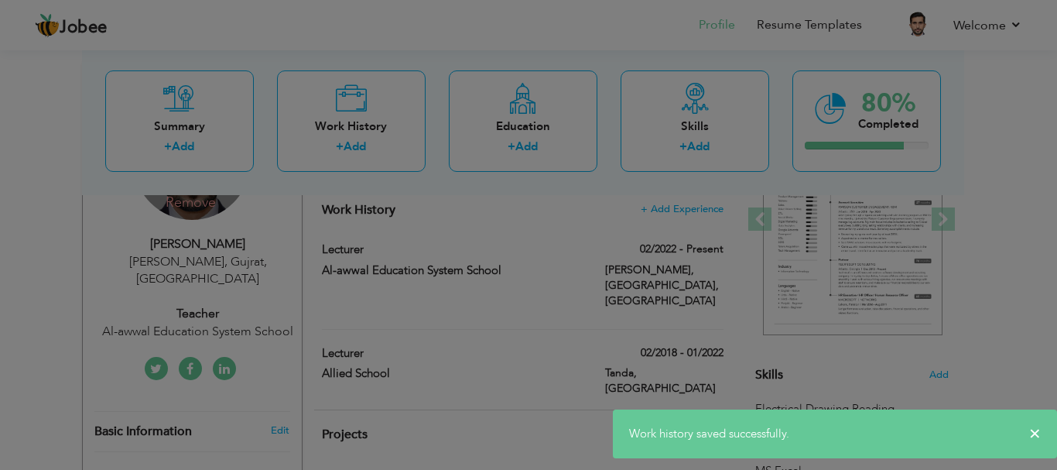
scroll to position [0, 0]
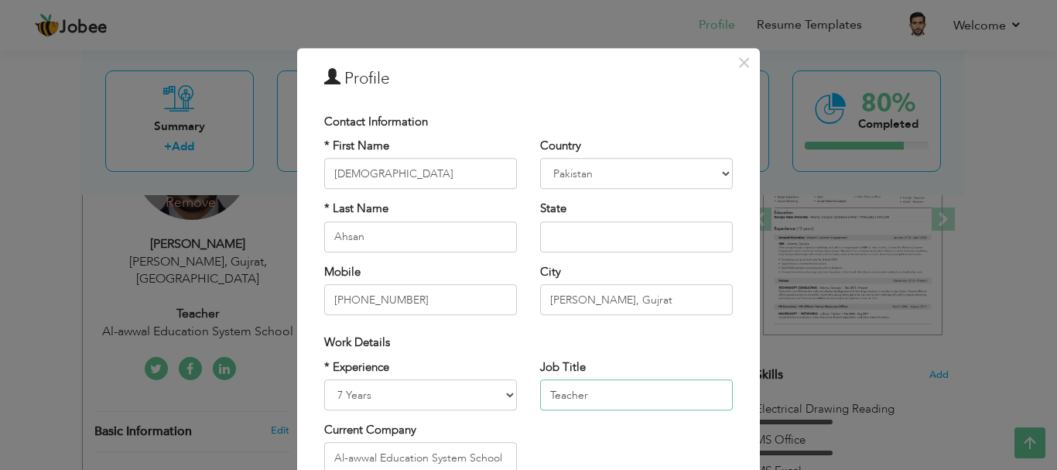
click at [605, 394] on input "Teacher" at bounding box center [636, 394] width 193 height 31
type input "T"
paste input "Lecturer"
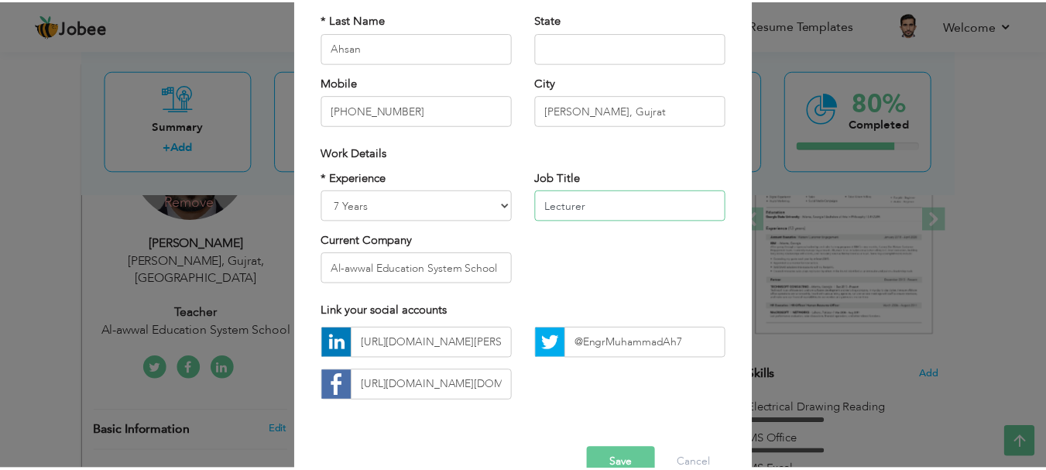
scroll to position [226, 0]
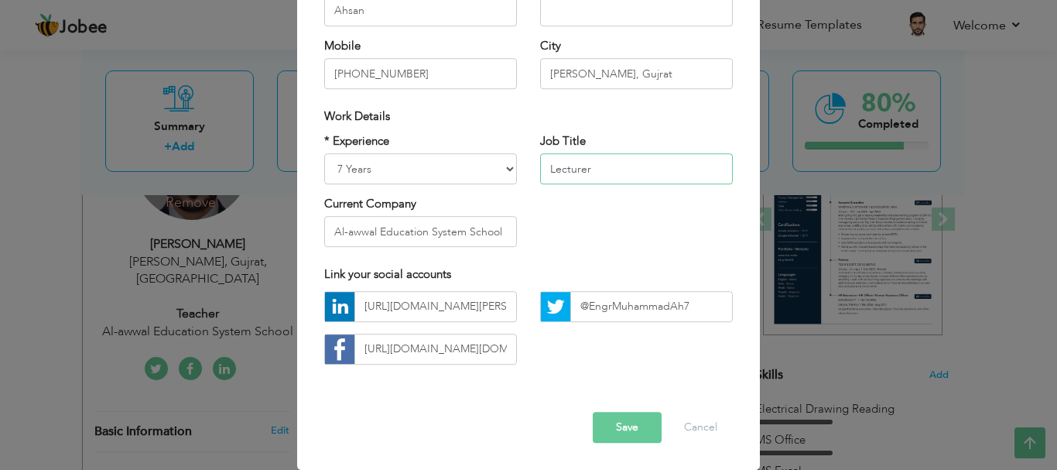
type input "Lecturer"
click at [615, 429] on button "Save" at bounding box center [627, 427] width 69 height 31
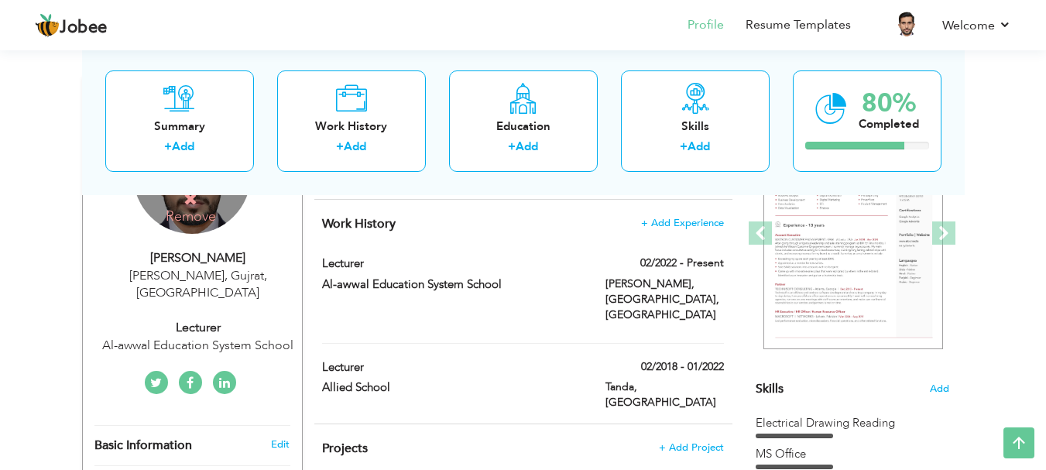
scroll to position [0, 0]
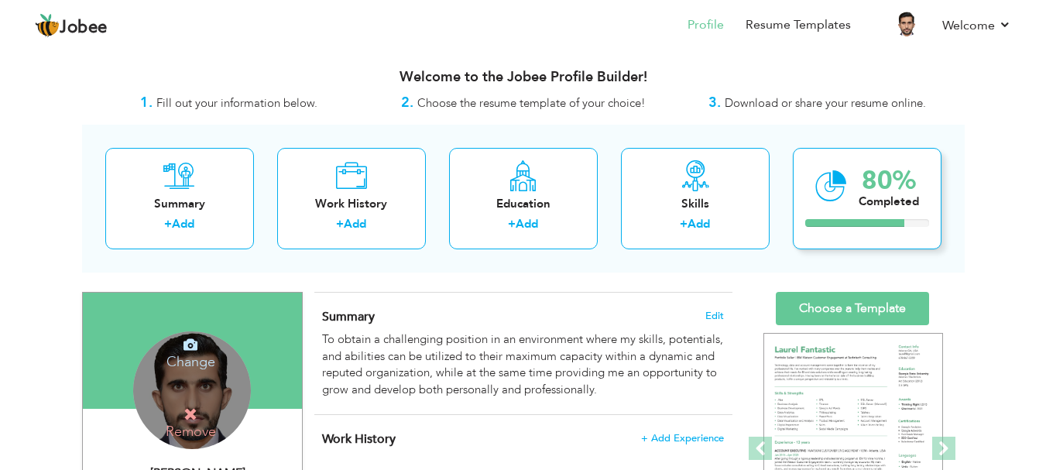
click at [889, 195] on div "Completed" at bounding box center [888, 202] width 60 height 16
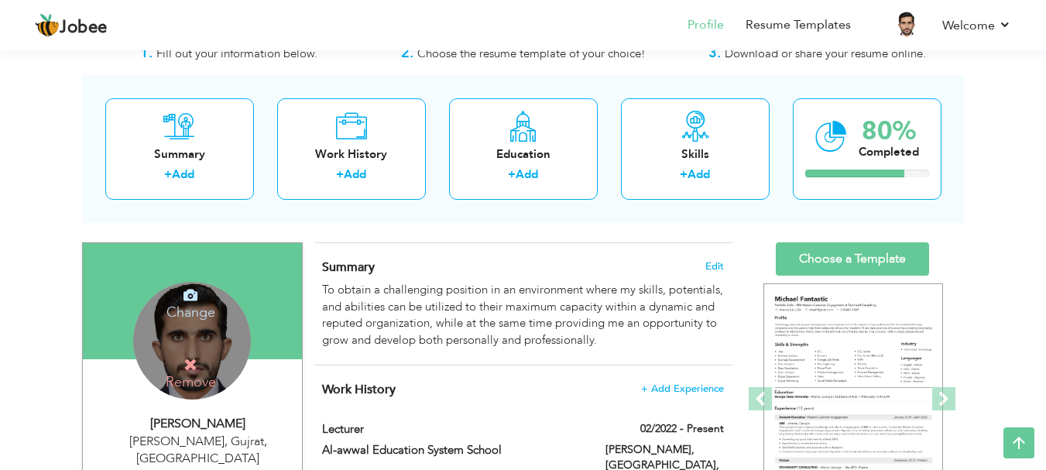
scroll to position [42, 0]
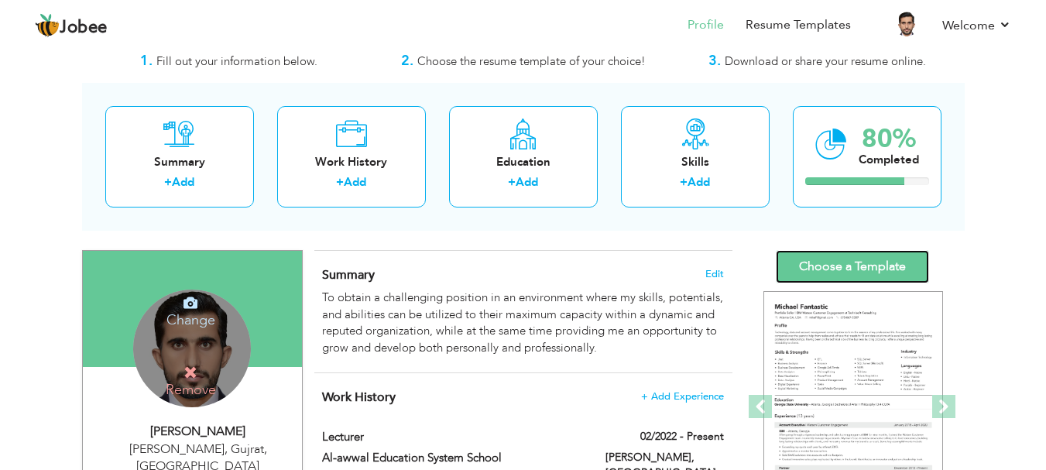
click at [894, 261] on link "Choose a Template" at bounding box center [852, 266] width 153 height 33
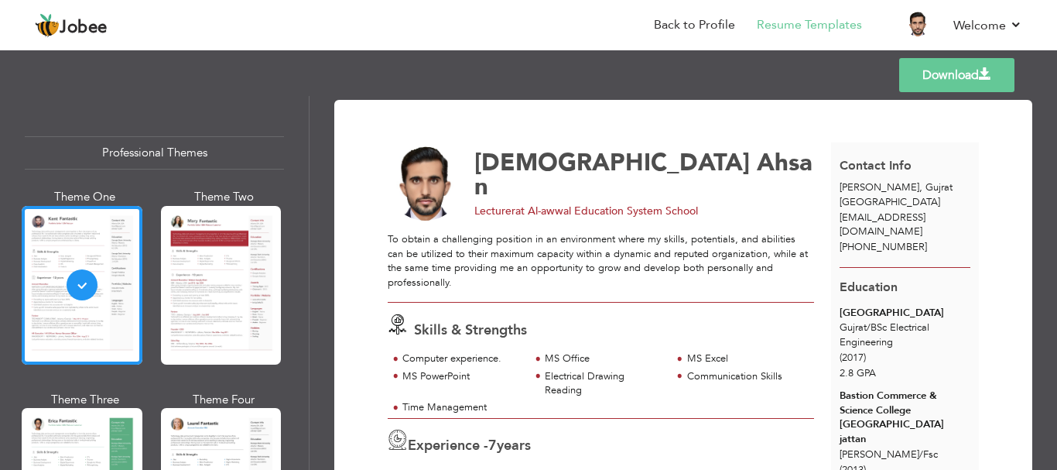
click at [980, 87] on link "Download" at bounding box center [956, 75] width 115 height 34
